Goal: Task Accomplishment & Management: Manage account settings

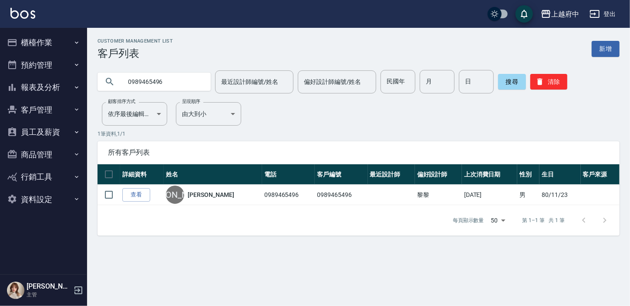
click at [134, 195] on link "查看" at bounding box center [136, 194] width 28 height 13
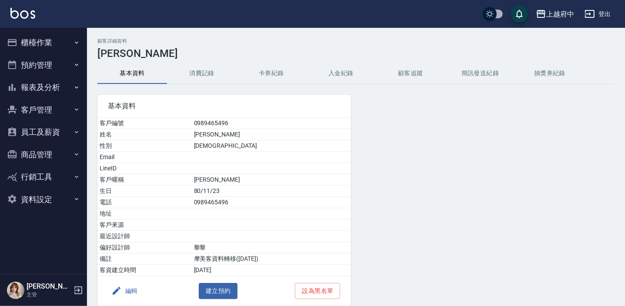
click at [208, 80] on button "消費記錄" at bounding box center [202, 73] width 70 height 21
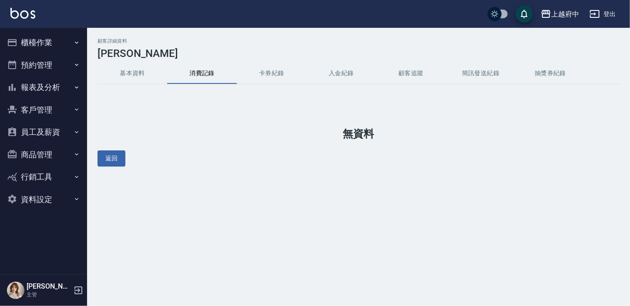
click at [134, 69] on button "基本資料" at bounding box center [132, 73] width 70 height 21
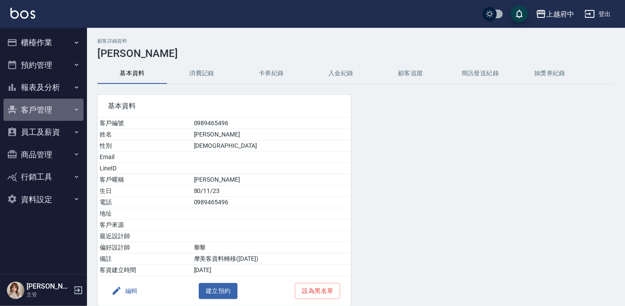
click at [59, 103] on button "客戶管理" at bounding box center [43, 110] width 80 height 23
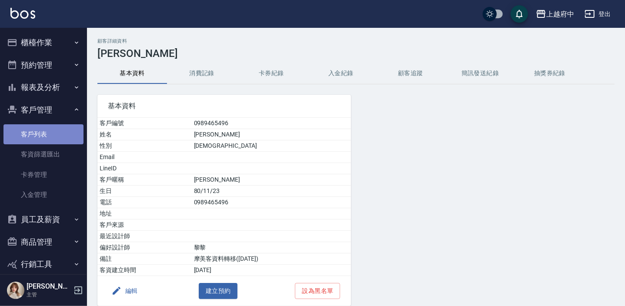
click at [51, 130] on link "客戶列表" at bounding box center [43, 134] width 80 height 20
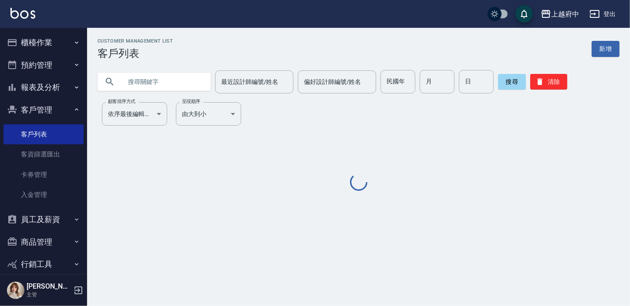
click at [145, 78] on input "text" at bounding box center [163, 82] width 82 height 24
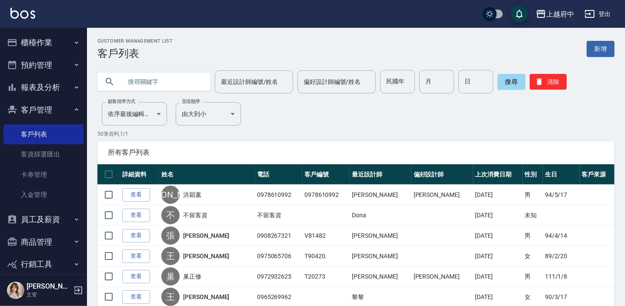
click at [145, 78] on input "text" at bounding box center [163, 82] width 82 height 24
paste input "0910526552"
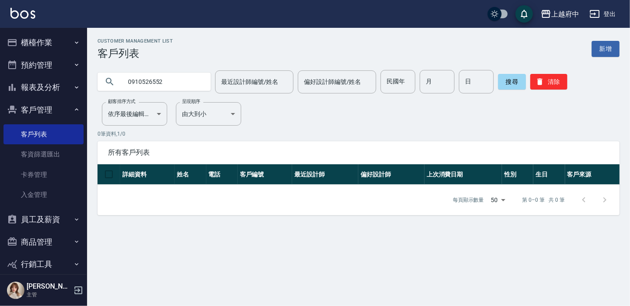
type input "0910526552"
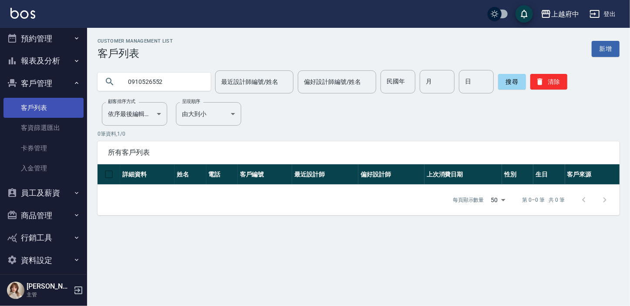
scroll to position [34, 0]
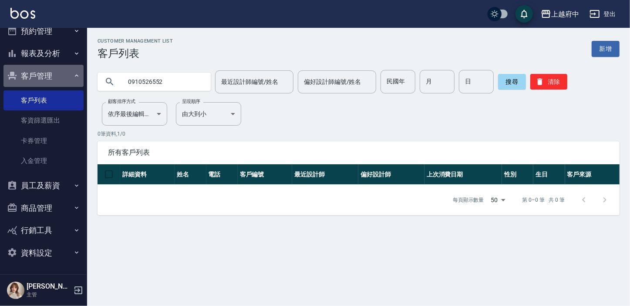
click at [73, 74] on icon "button" at bounding box center [76, 75] width 7 height 7
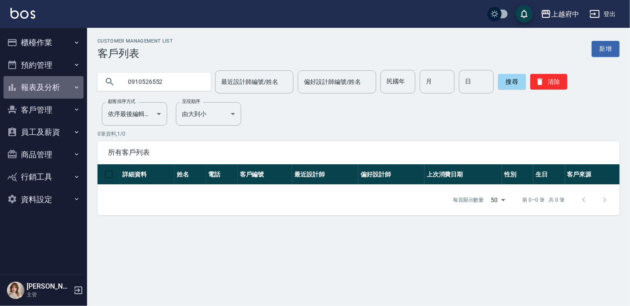
click at [61, 82] on button "報表及分析" at bounding box center [43, 87] width 80 height 23
